Goal: Check status: Check status

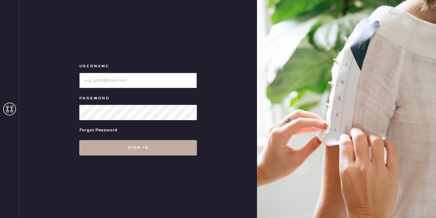
type input "[EMAIL_ADDRESS][DOMAIN_NAME]"
click at [151, 147] on button "Sign in" at bounding box center [138, 147] width 118 height 15
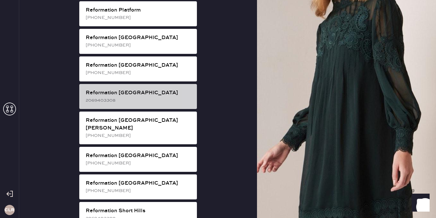
scroll to position [964, 0]
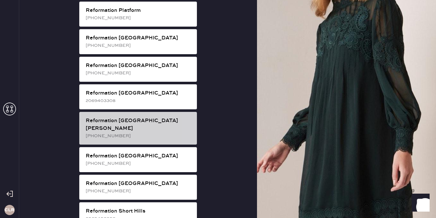
click at [140, 117] on div "Reformation [GEOGRAPHIC_DATA][PERSON_NAME]" at bounding box center [139, 124] width 106 height 15
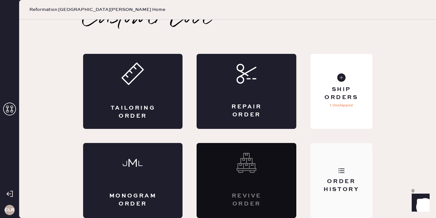
click at [330, 182] on div "Order History" at bounding box center [342, 185] width 52 height 16
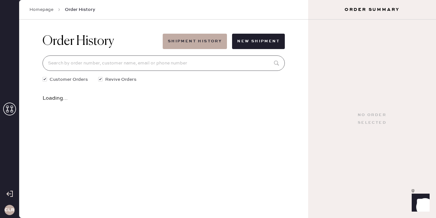
click at [163, 64] on input at bounding box center [164, 62] width 243 height 15
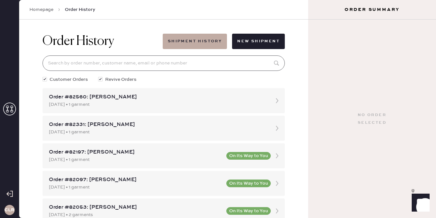
paste input "#82560"
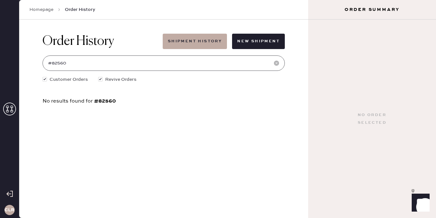
click at [51, 63] on input "#82560" at bounding box center [164, 62] width 243 height 15
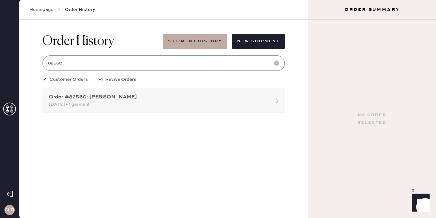
type input "82560"
click at [126, 103] on div "[DATE] • 1 garment" at bounding box center [158, 104] width 218 height 7
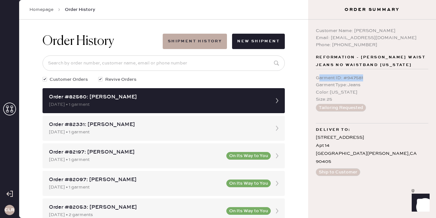
drag, startPoint x: 318, startPoint y: 77, endPoint x: 373, endPoint y: 77, distance: 54.7
click at [373, 77] on div "Garment ID : # 947581" at bounding box center [372, 77] width 113 height 7
drag, startPoint x: 317, startPoint y: 78, endPoint x: 368, endPoint y: 78, distance: 50.9
click at [368, 78] on div "Garment ID : # 947581" at bounding box center [372, 77] width 113 height 7
copy div "Garment ID : # 947581"
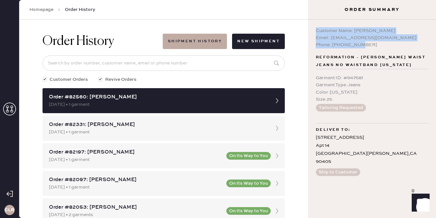
drag, startPoint x: 365, startPoint y: 45, endPoint x: 316, endPoint y: 32, distance: 51.1
click at [316, 32] on div "Customer Name: [PERSON_NAME] Email: [EMAIL_ADDRESS][DOMAIN_NAME] Phone: [PHONE_…" at bounding box center [372, 37] width 113 height 21
copy div "Customer Name: [PERSON_NAME] Email: [EMAIL_ADDRESS][DOMAIN_NAME] Phone: [PHONE_…"
